Goal: Information Seeking & Learning: Learn about a topic

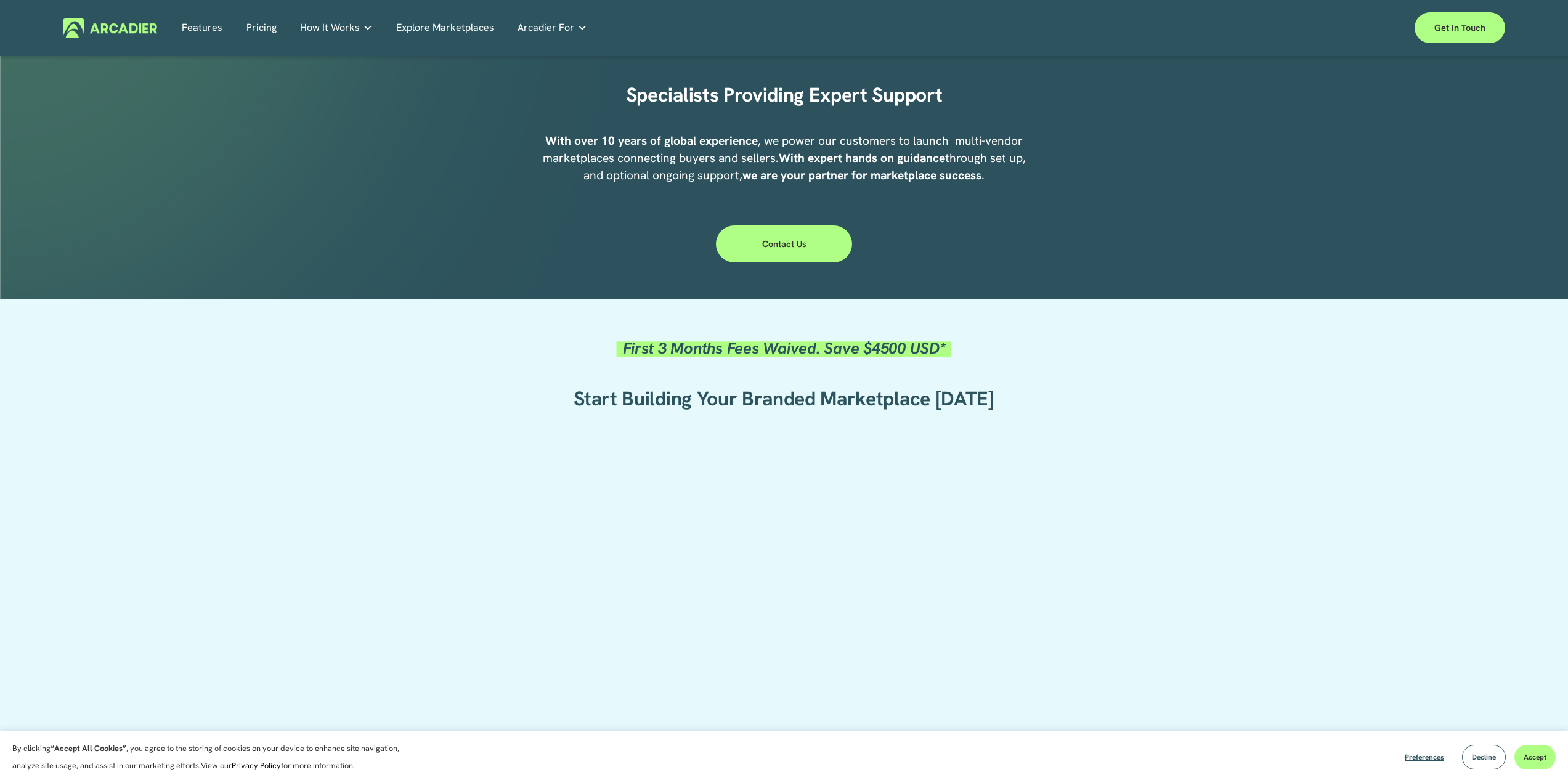
scroll to position [246, 0]
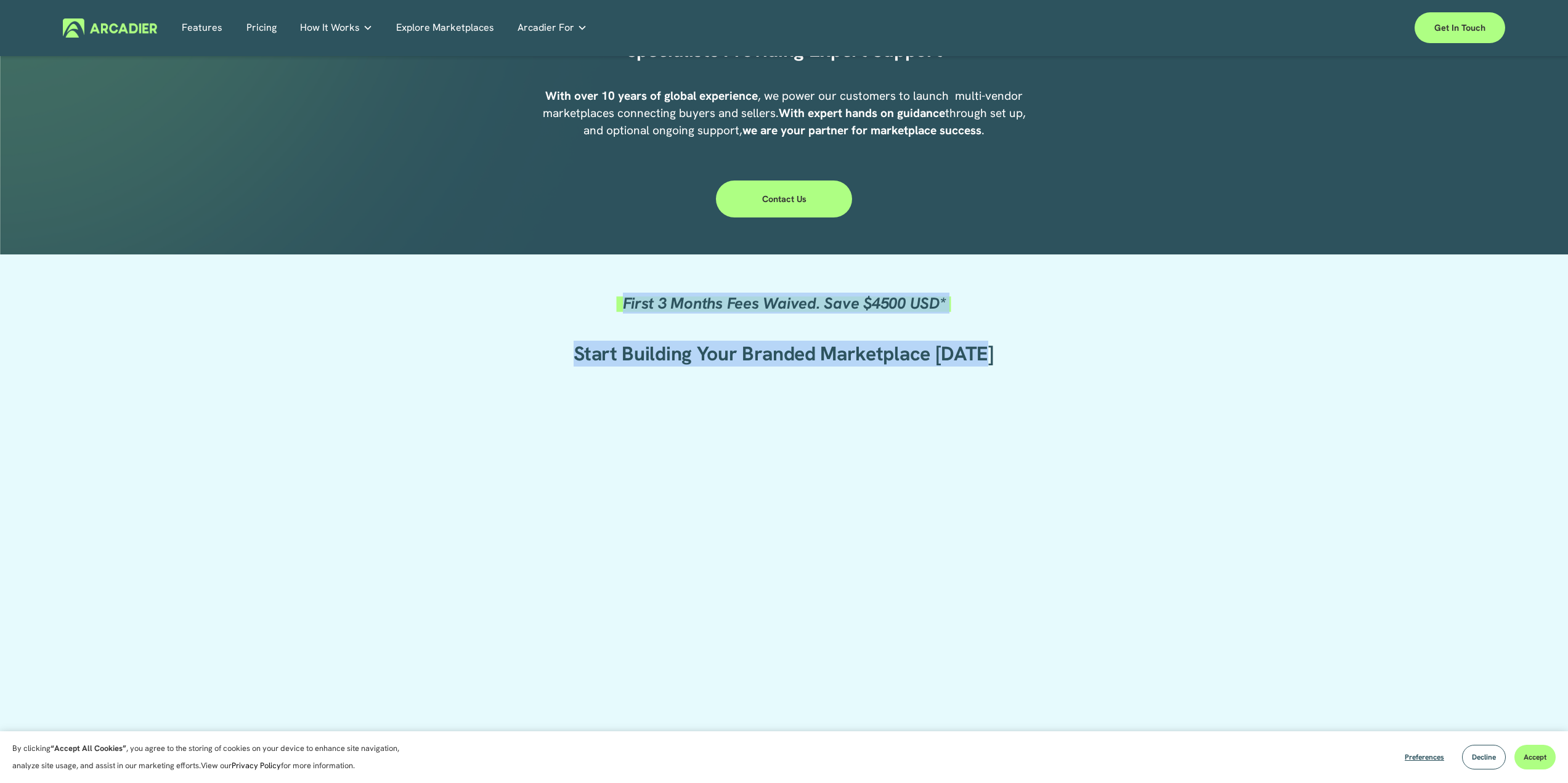
drag, startPoint x: 600, startPoint y: 302, endPoint x: 1052, endPoint y: 380, distance: 458.7
click at [1041, 380] on div "First 3 Months Fees Waived. Save $4500 USD* Start Building Your Branded Marketp…" at bounding box center [784, 608] width 1568 height 703
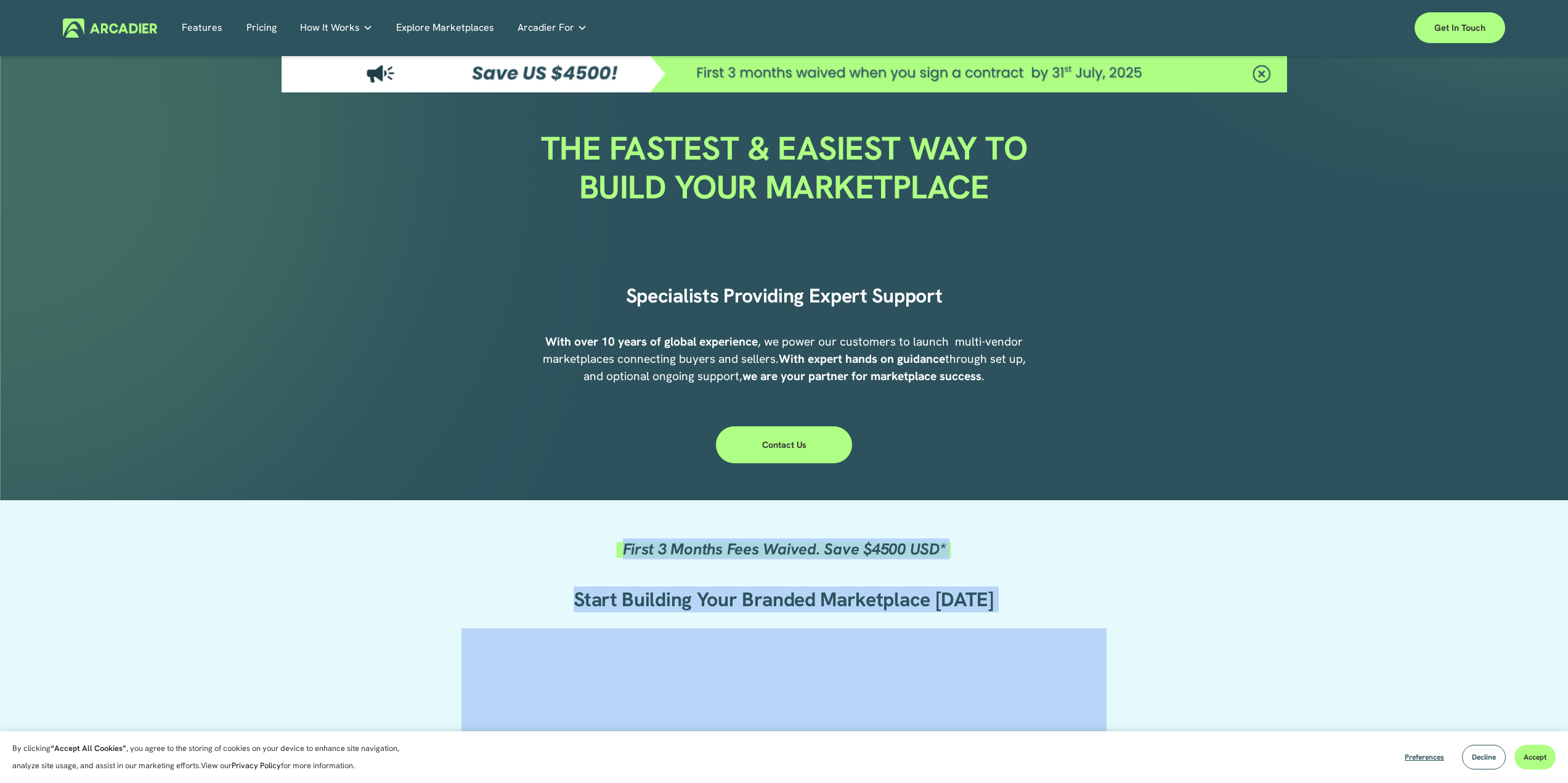
scroll to position [0, 0]
click at [258, 24] on link "Pricing" at bounding box center [261, 28] width 30 height 19
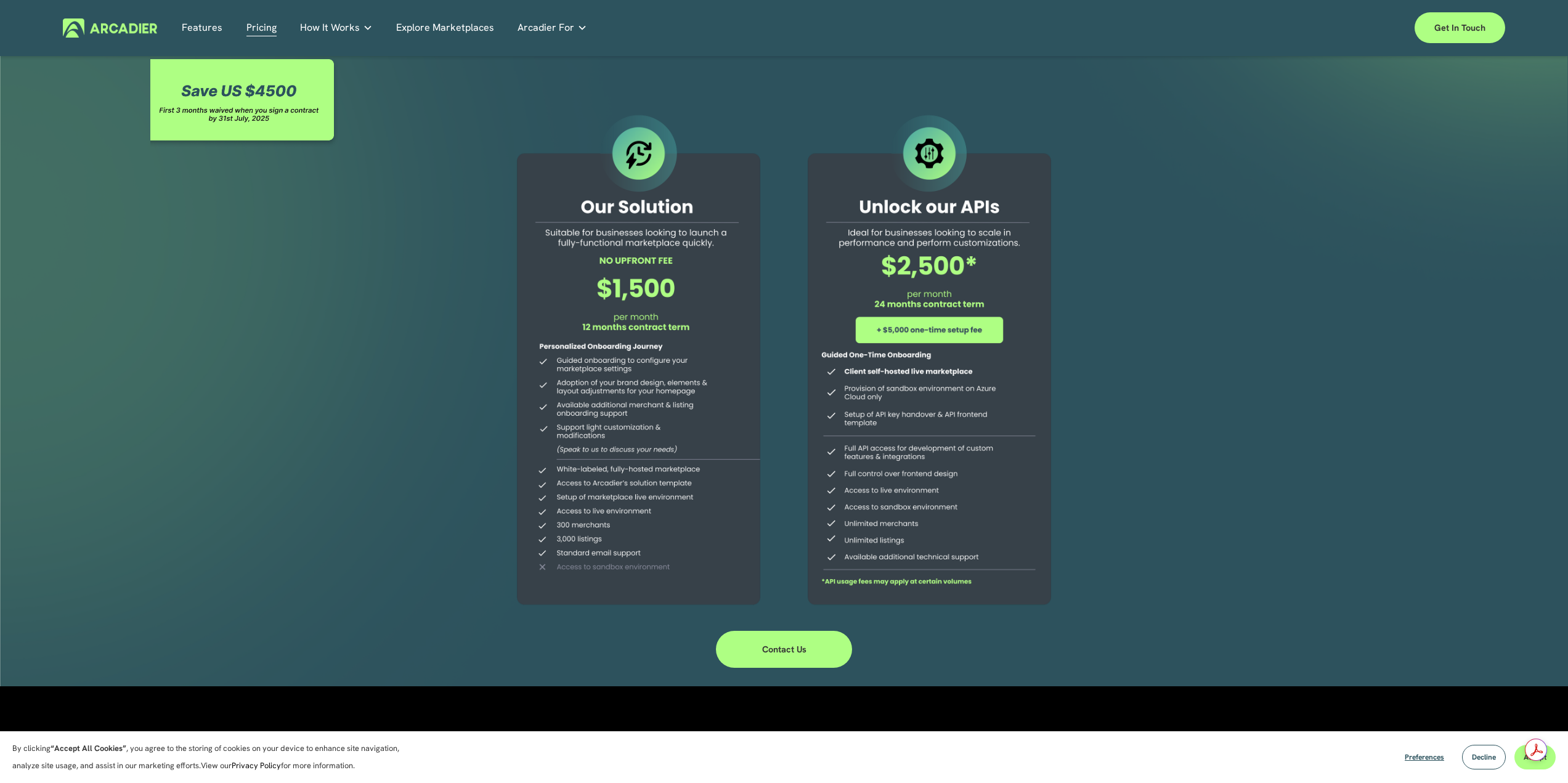
drag, startPoint x: 549, startPoint y: 229, endPoint x: 696, endPoint y: 252, distance: 148.8
click at [696, 252] on div at bounding box center [638, 361] width 282 height 501
drag, startPoint x: 844, startPoint y: 375, endPoint x: 987, endPoint y: 428, distance: 152.5
click at [981, 420] on div at bounding box center [930, 361] width 282 height 501
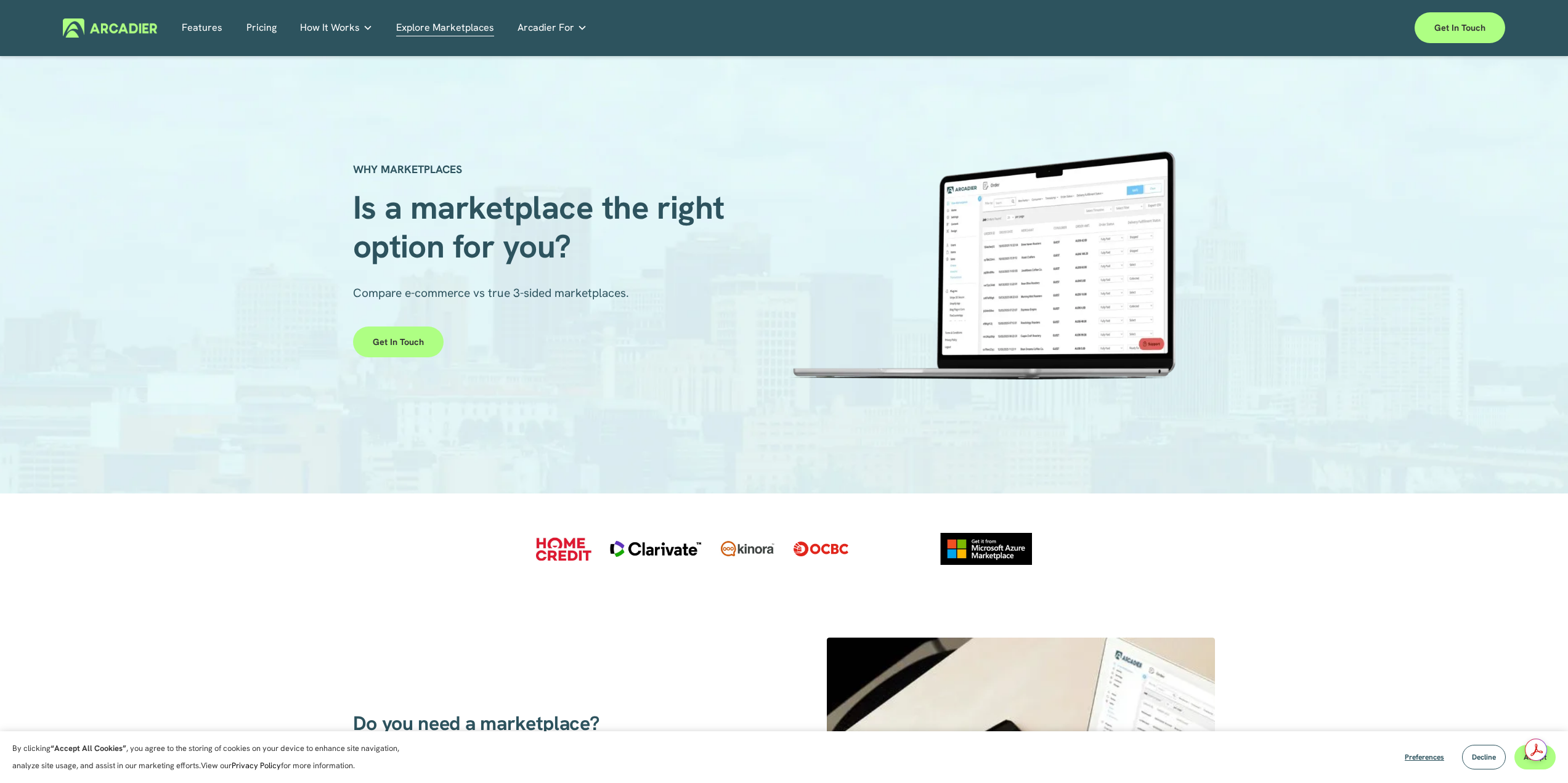
click at [270, 27] on link "Pricing" at bounding box center [261, 28] width 30 height 19
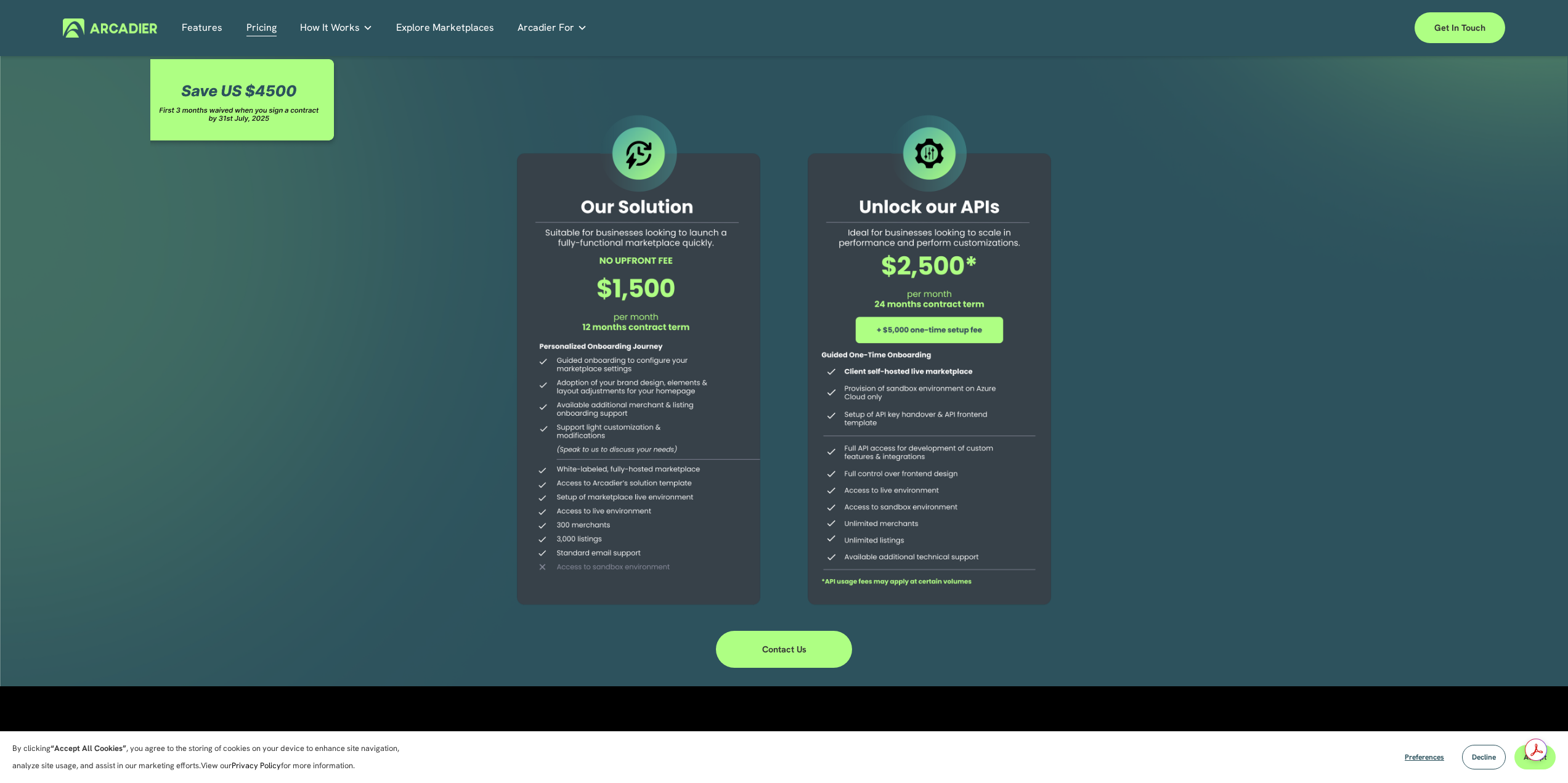
drag, startPoint x: 541, startPoint y: 231, endPoint x: 729, endPoint y: 233, distance: 188.0
click at [729, 233] on div at bounding box center [638, 361] width 282 height 501
drag, startPoint x: 565, startPoint y: 234, endPoint x: 707, endPoint y: 231, distance: 142.0
click at [707, 231] on div at bounding box center [638, 361] width 282 height 501
click at [0, 0] on p "Read about game-changing marketplace solutions." at bounding box center [0, 0] width 0 height 0
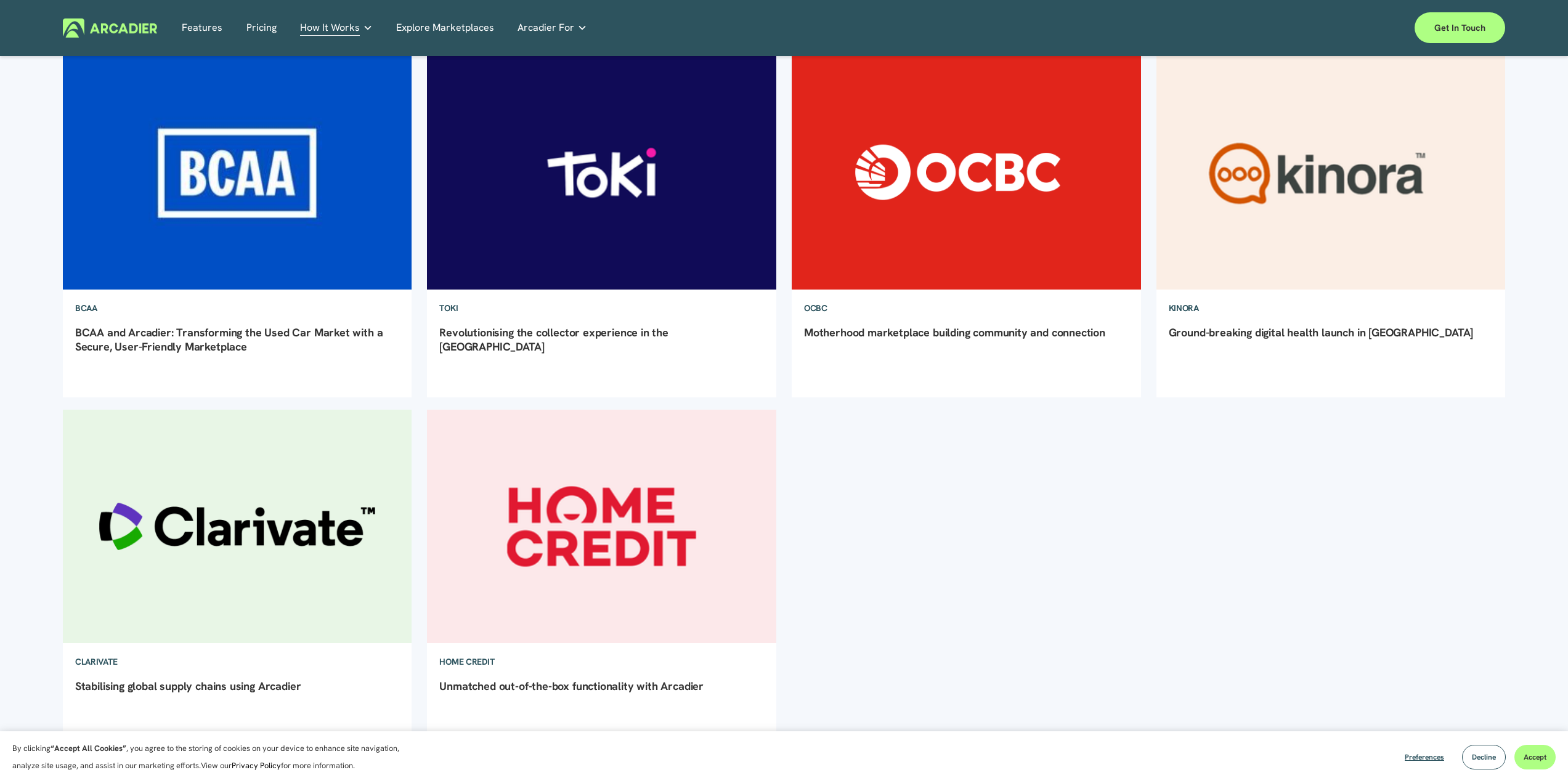
scroll to position [185, 0]
click at [571, 203] on img at bounding box center [602, 173] width 352 height 236
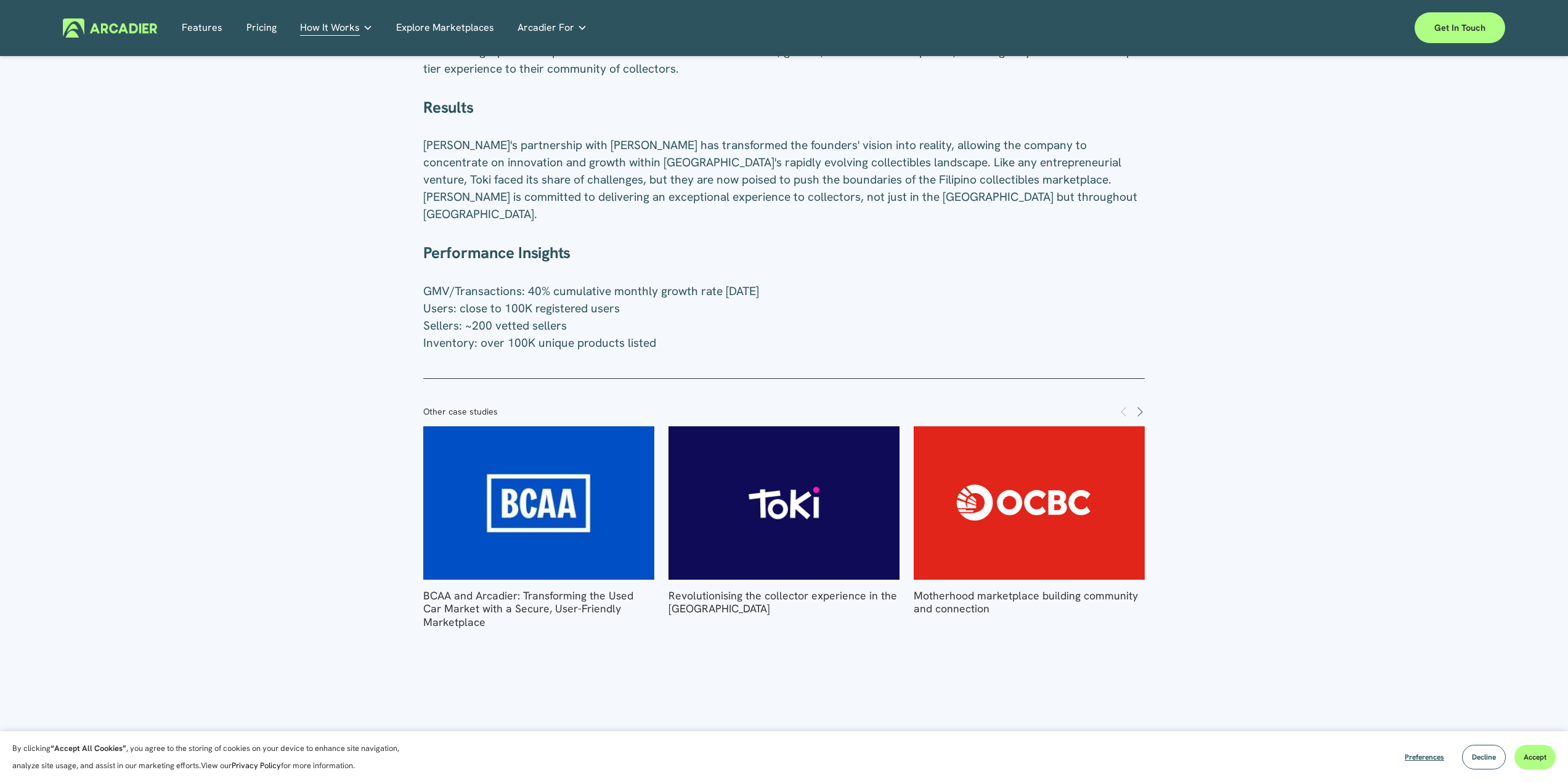
scroll to position [1604, 0]
